Goal: Answer question/provide support

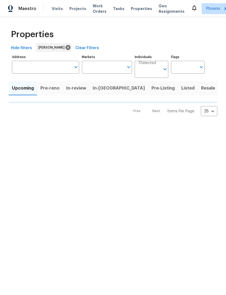
type input "50"
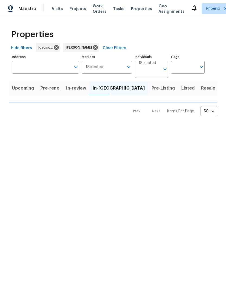
click at [30, 125] on html "Maestro Visits Projects Work Orders Tasks Properties Geo Assignments Phoenix Me…" at bounding box center [113, 62] width 226 height 125
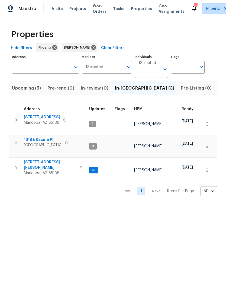
click at [45, 160] on span "[STREET_ADDRESS][PERSON_NAME]" at bounding box center [50, 164] width 53 height 11
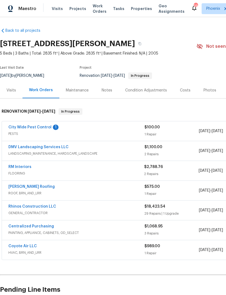
click at [44, 129] on link "City Wide Pest Control" at bounding box center [29, 127] width 43 height 4
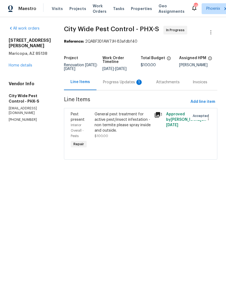
click at [129, 85] on div "Progress Updates 1" at bounding box center [123, 81] width 40 height 5
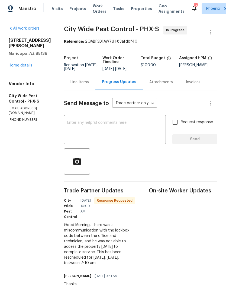
click at [125, 134] on textarea at bounding box center [114, 130] width 95 height 19
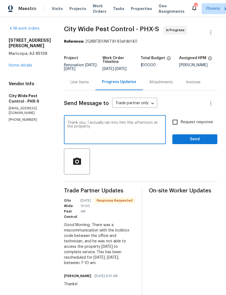
type textarea "Thank you. I actually ran into him this afternoon at the property."
click at [203, 143] on span "Send" at bounding box center [195, 139] width 36 height 7
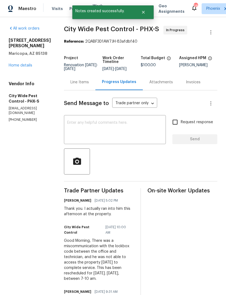
click at [30, 66] on link "Home details" at bounding box center [21, 65] width 24 height 4
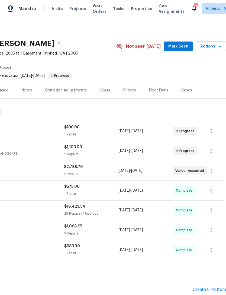
scroll to position [0, 80]
click at [178, 50] on span "Mark Seen" at bounding box center [178, 46] width 20 height 7
click at [126, 93] on div "Photos" at bounding box center [129, 90] width 13 height 5
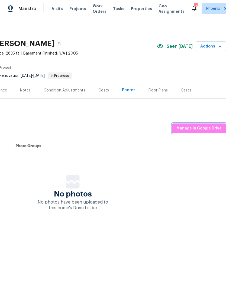
click at [210, 132] on span "Manage in Google Drive" at bounding box center [198, 128] width 45 height 7
